Goal: Transaction & Acquisition: Purchase product/service

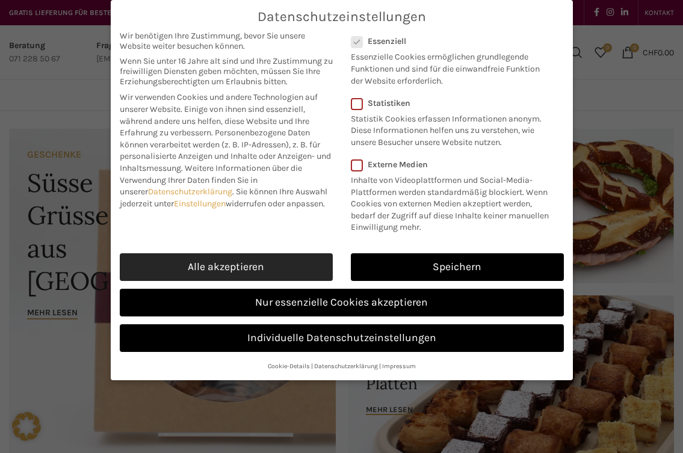
click at [263, 270] on link "Alle akzeptieren" at bounding box center [226, 267] width 213 height 28
checkbox input "true"
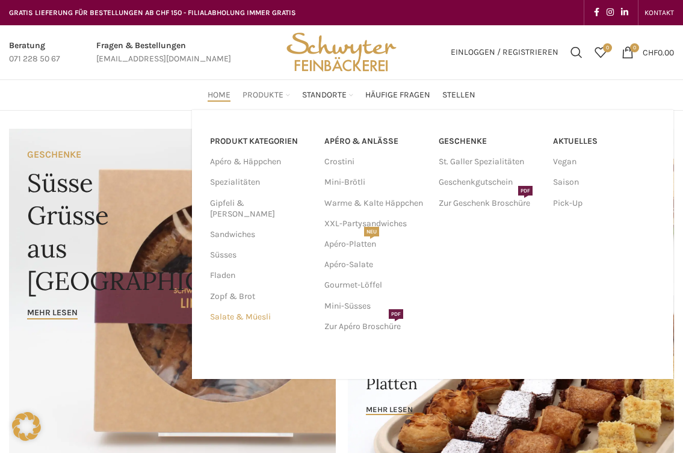
click at [263, 307] on link "Salate & Müesli" at bounding box center [260, 317] width 100 height 20
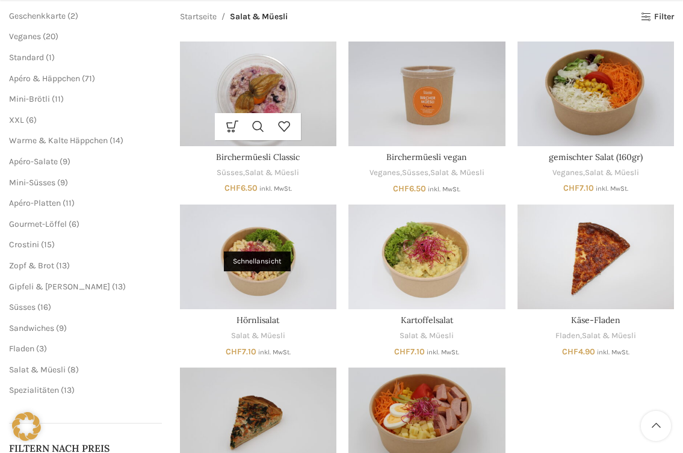
scroll to position [361, 0]
